Goal: Task Accomplishment & Management: Manage account settings

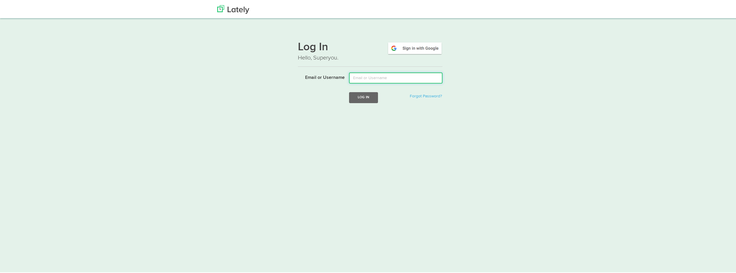
click at [387, 76] on input "Email or Username" at bounding box center [395, 77] width 93 height 11
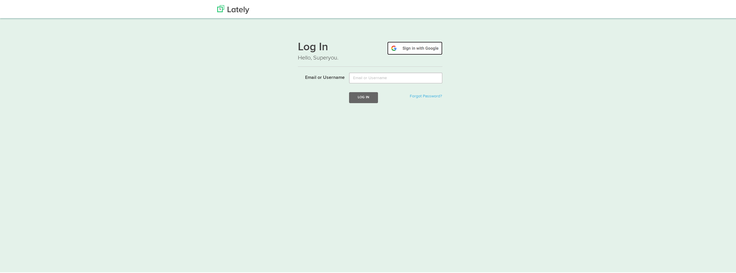
click at [408, 49] on img at bounding box center [414, 47] width 55 height 13
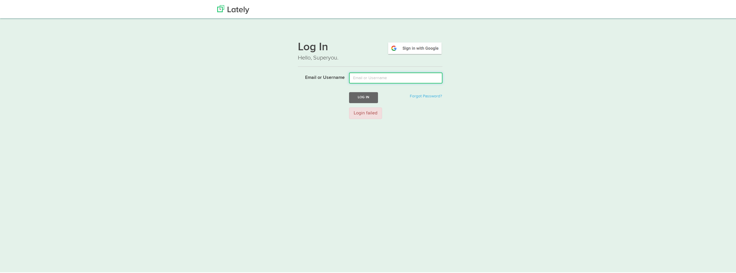
click at [369, 73] on input "Email or Username" at bounding box center [395, 77] width 93 height 11
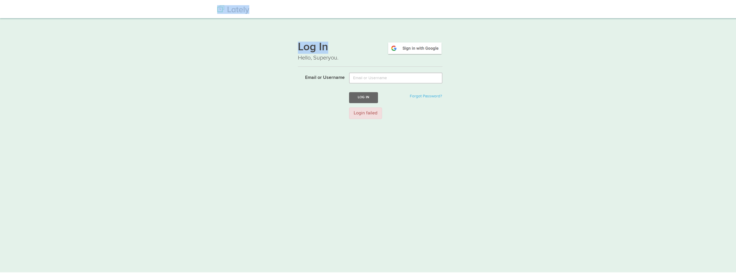
click at [553, 0] on html "Thanks! Schedule Your Demo You Are Awesome! We’re superpsyched to learn more ab…" at bounding box center [370, 136] width 740 height 273
click at [395, 63] on div "Log In Hello, Superyou. Email or Username Log In Forgot Password? Login failed" at bounding box center [370, 79] width 145 height 88
click at [223, 10] on img at bounding box center [233, 8] width 32 height 9
